Goal: Task Accomplishment & Management: Manage account settings

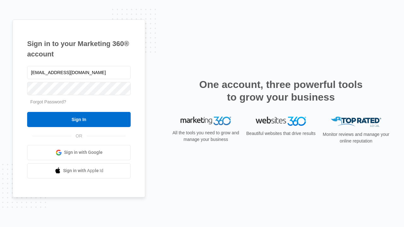
type input "[EMAIL_ADDRESS][DOMAIN_NAME]"
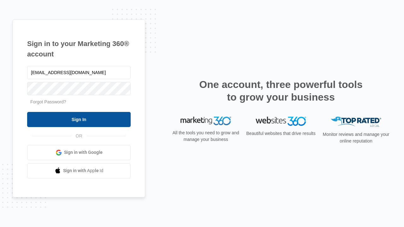
click at [79, 119] on input "Sign In" at bounding box center [79, 119] width 104 height 15
